Goal: Submit feedback/report problem

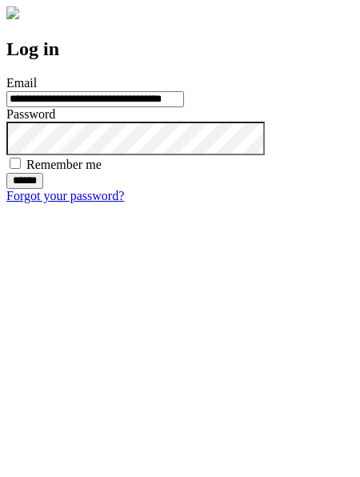
type input "**********"
click at [43, 189] on input "******" at bounding box center [24, 181] width 37 height 16
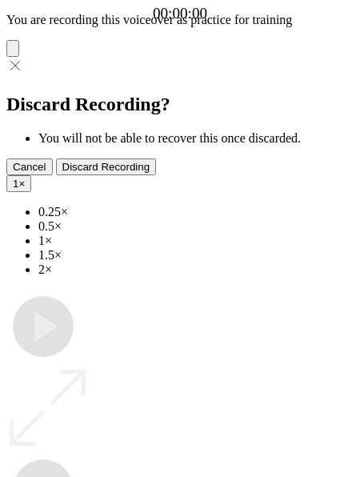
type input "**********"
